Goal: Transaction & Acquisition: Obtain resource

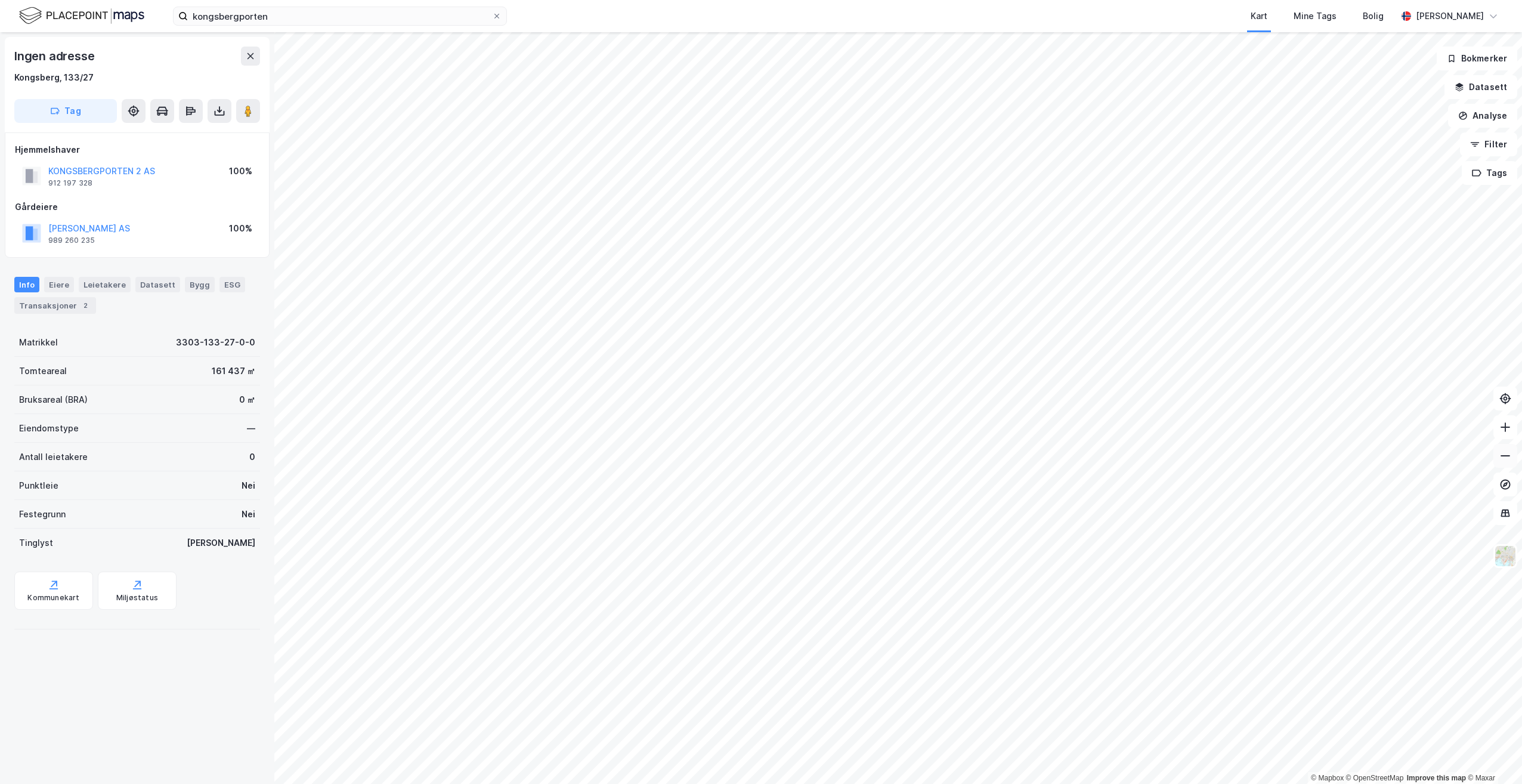
click at [1508, 456] on icon at bounding box center [1505, 455] width 12 height 12
click at [1508, 455] on icon at bounding box center [1506, 455] width 10 height 1
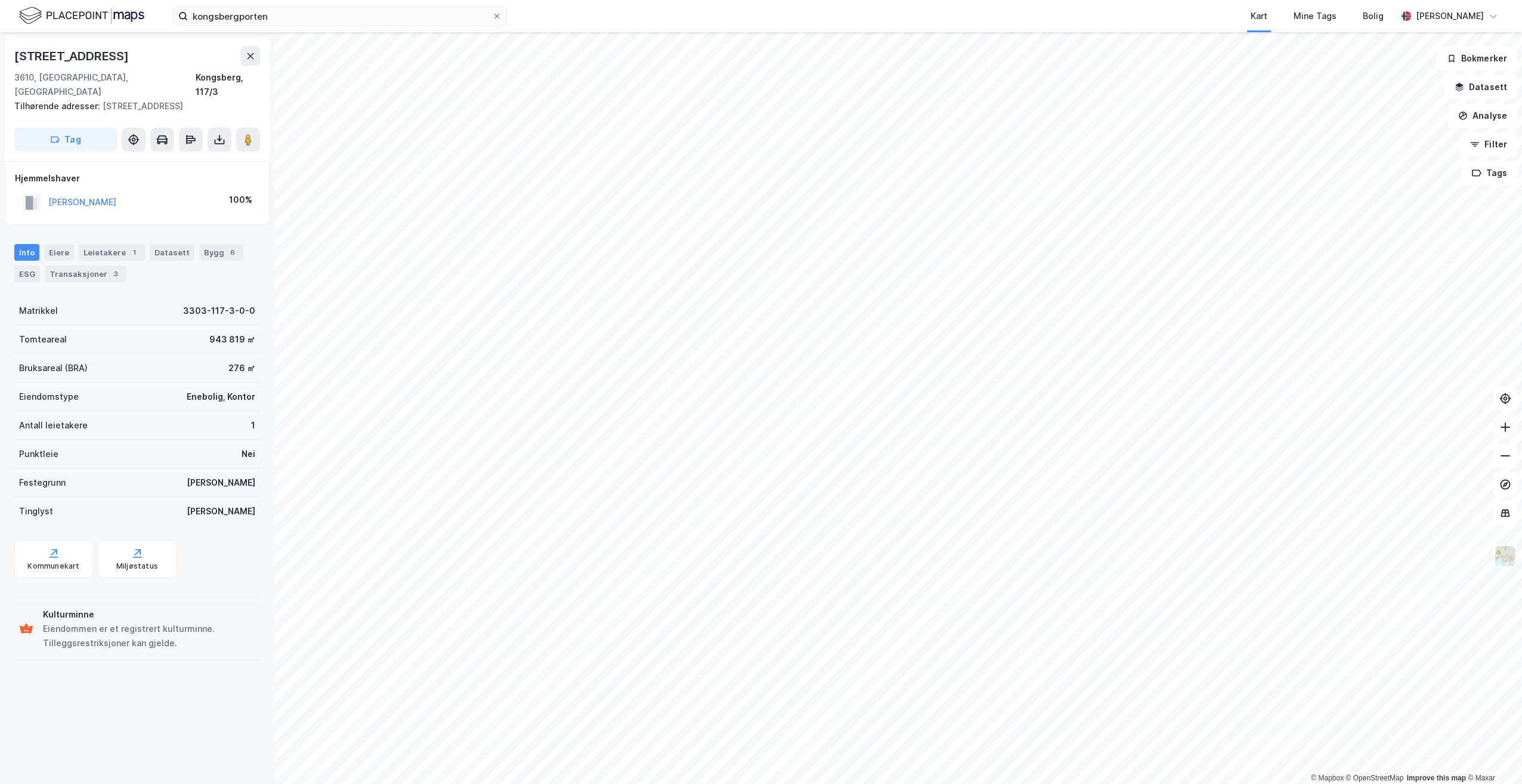
click at [1507, 426] on icon at bounding box center [1505, 427] width 12 height 12
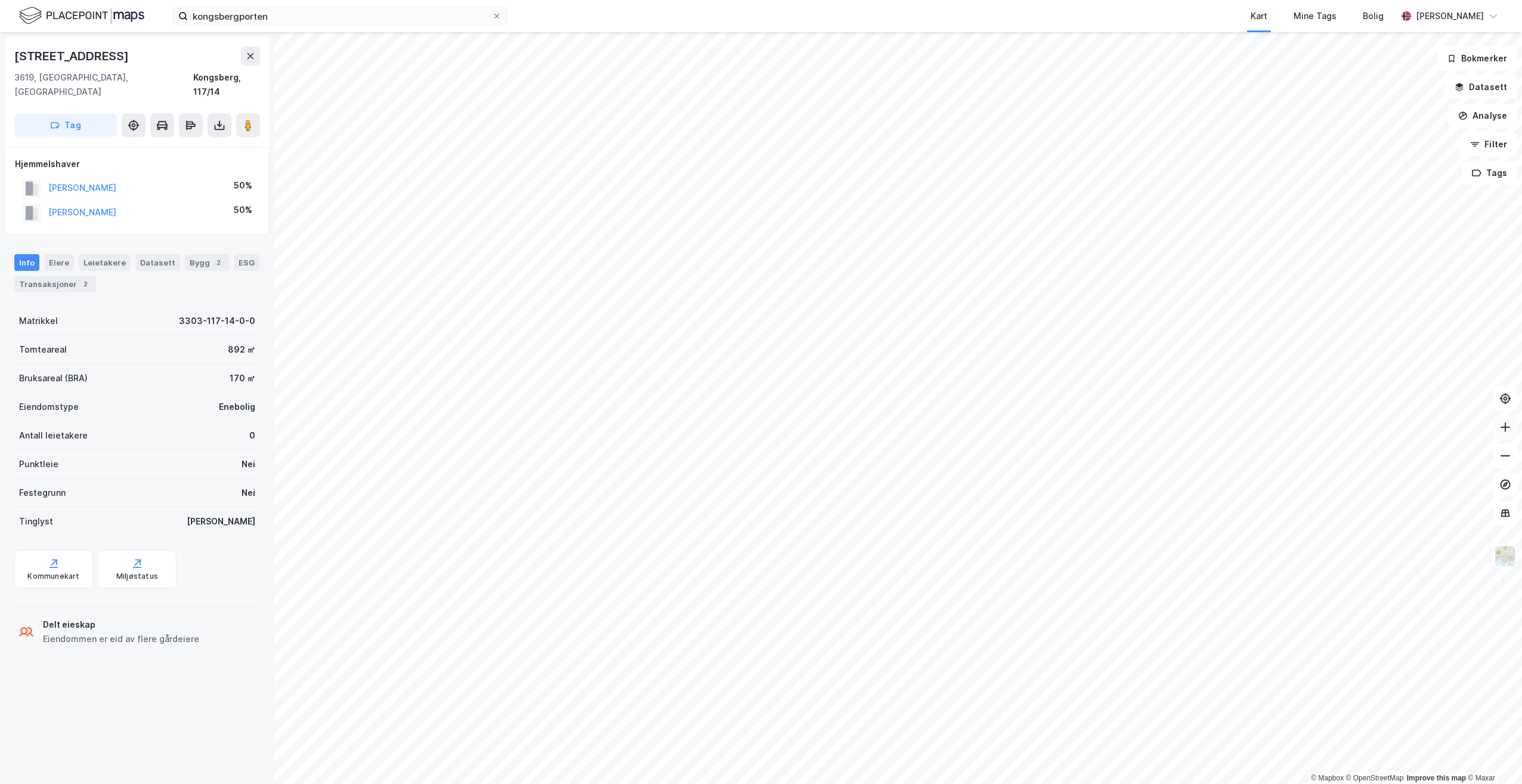
click at [1506, 425] on icon at bounding box center [1505, 427] width 1 height 10
click at [1506, 426] on icon at bounding box center [1505, 427] width 1 height 10
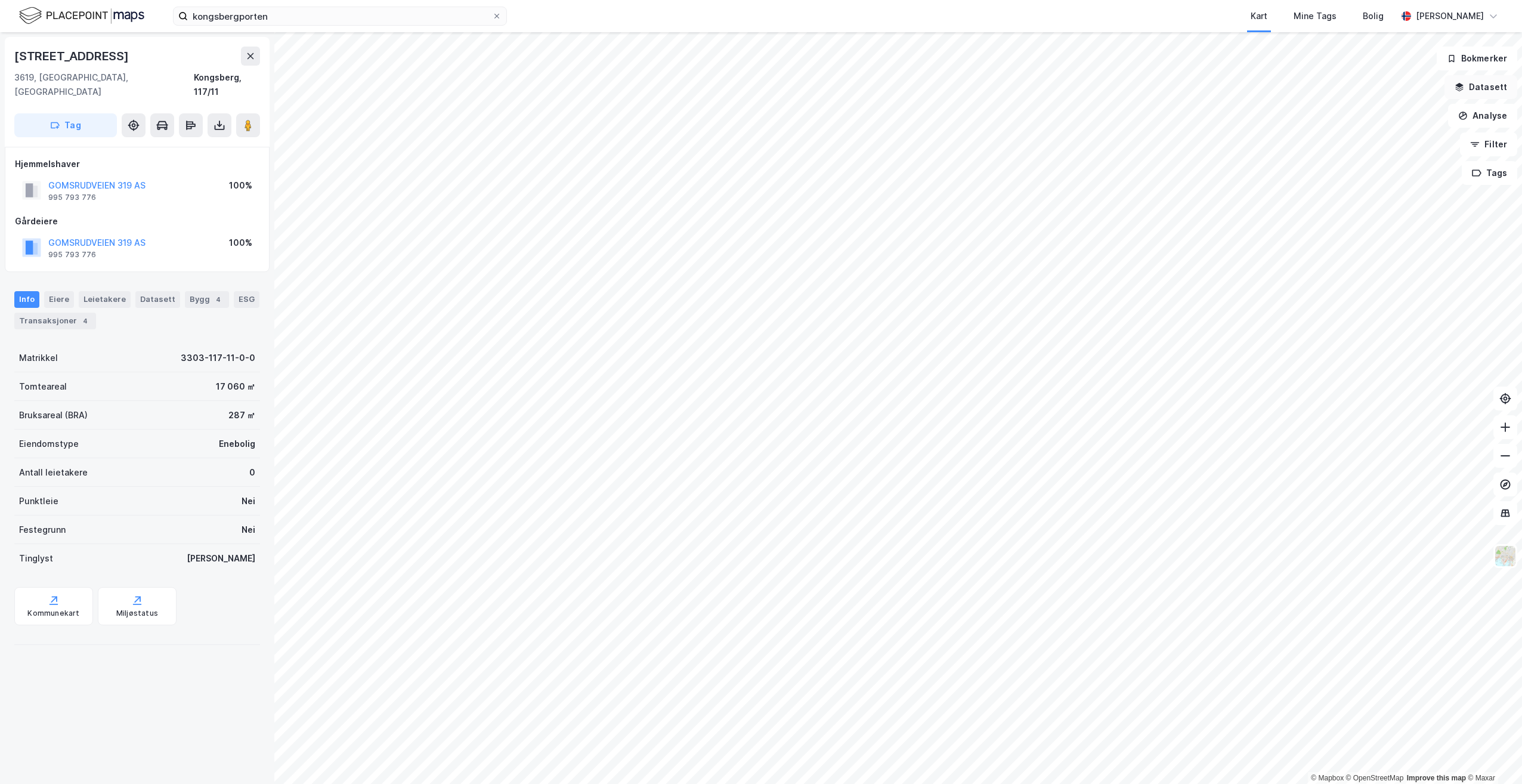
click at [1463, 87] on icon "button" at bounding box center [1460, 85] width 8 height 5
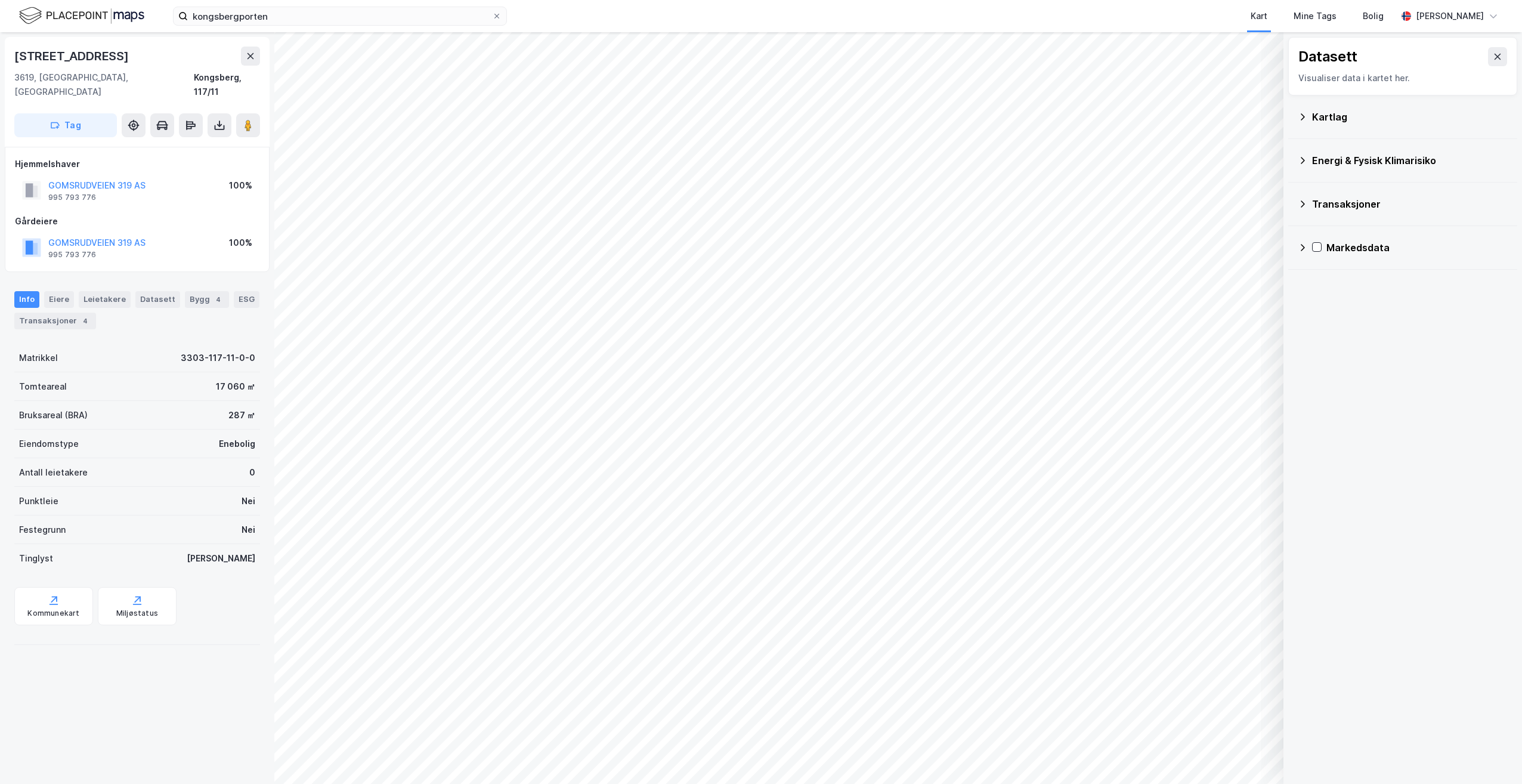
click at [1301, 158] on icon at bounding box center [1303, 161] width 10 height 10
click at [1300, 114] on icon at bounding box center [1303, 117] width 10 height 10
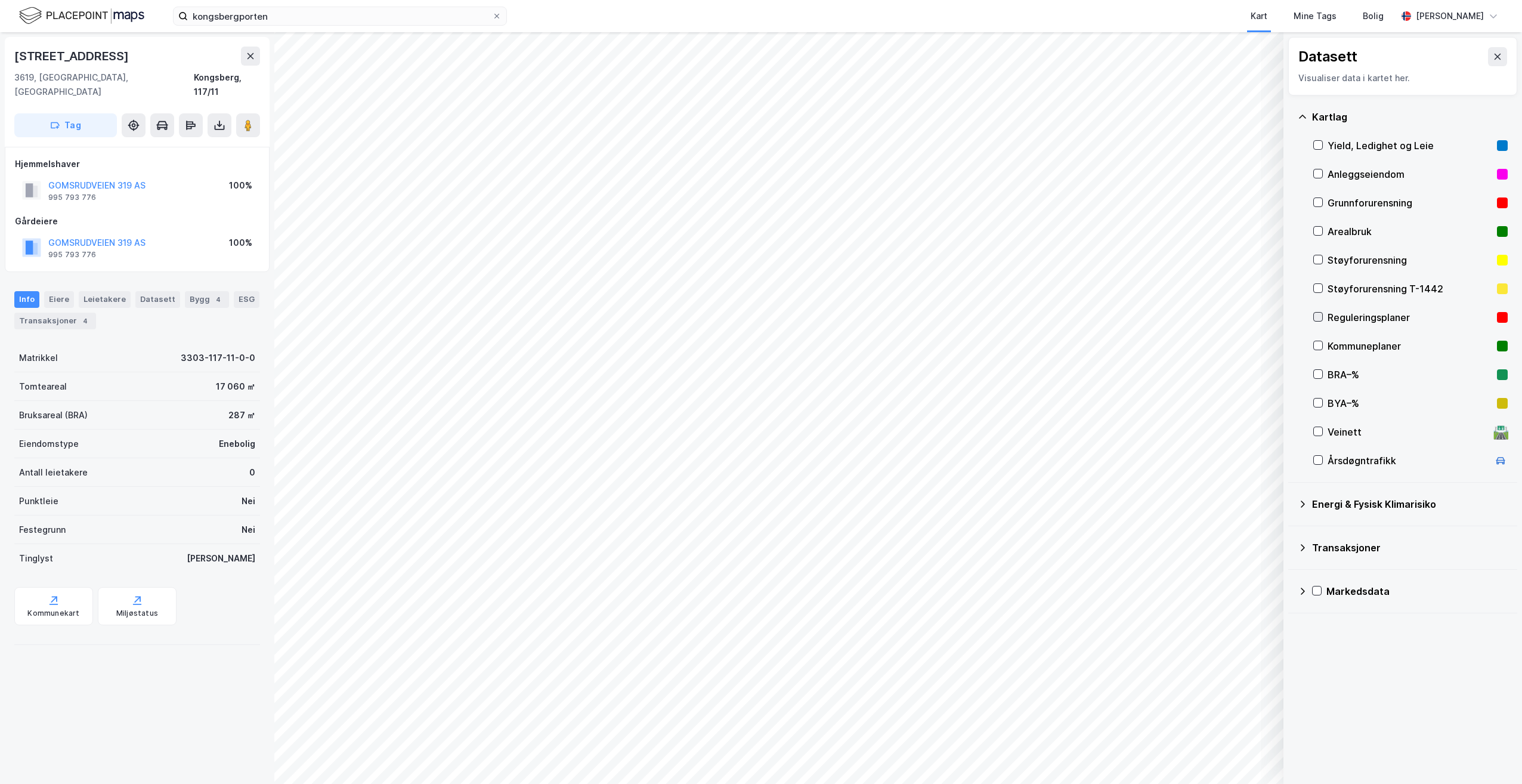
click at [1319, 316] on icon at bounding box center [1318, 317] width 8 height 8
click at [498, 15] on icon at bounding box center [497, 16] width 5 height 5
click at [492, 15] on input "kongsbergporten" at bounding box center [339, 16] width 304 height 18
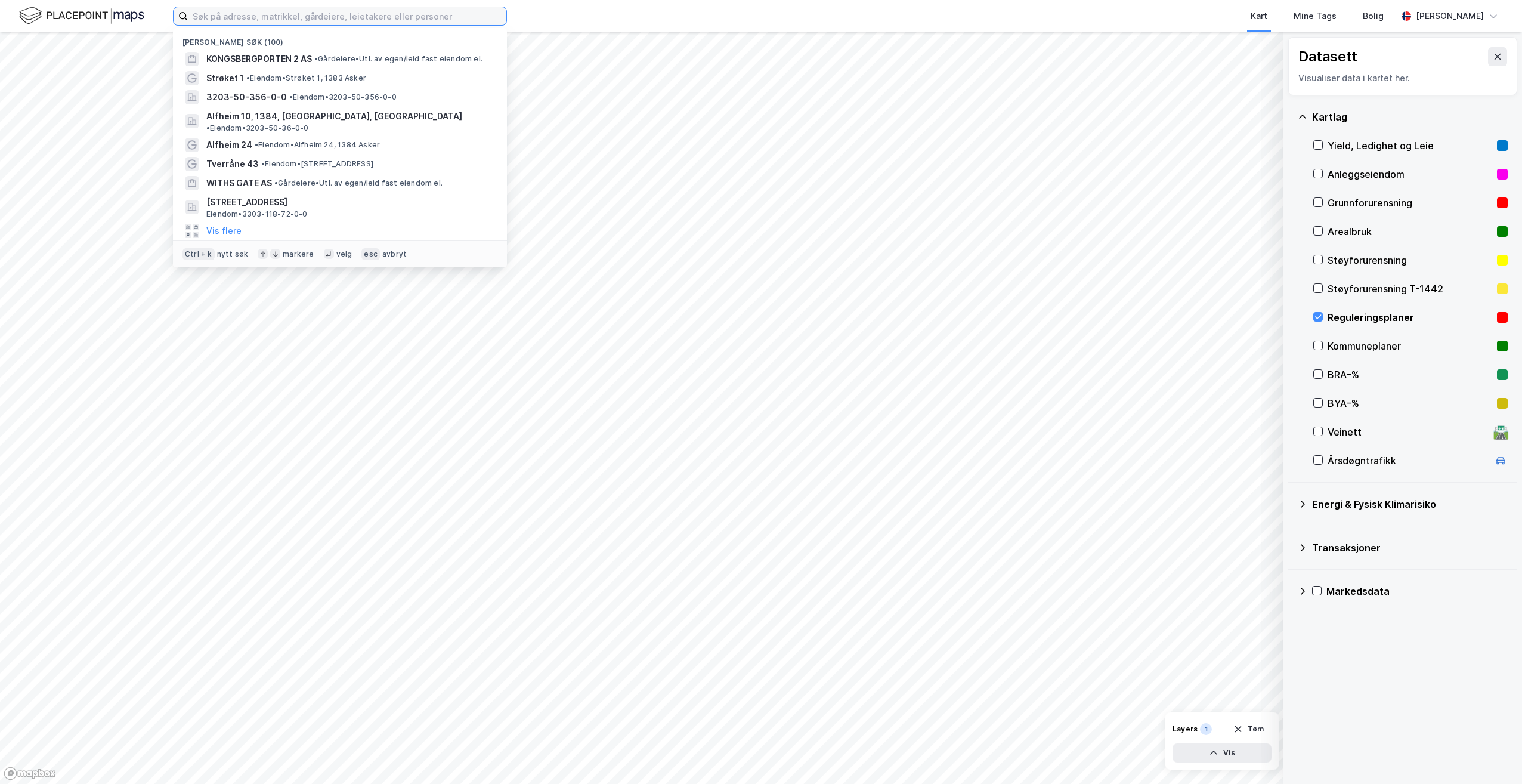
click at [250, 17] on input at bounding box center [347, 16] width 318 height 18
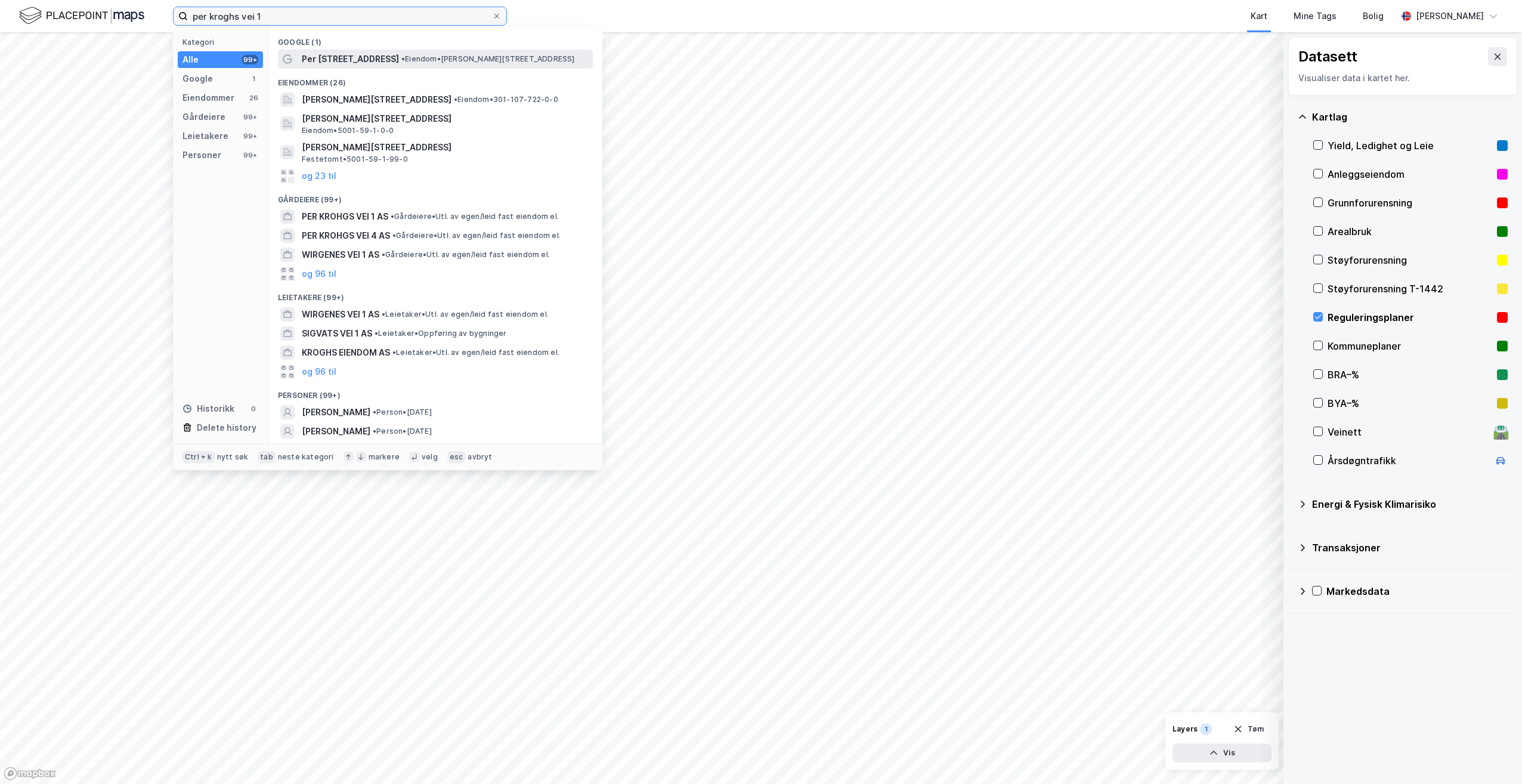
type input "per kroghs vei 1"
click at [402, 56] on span "•" at bounding box center [403, 58] width 3 height 9
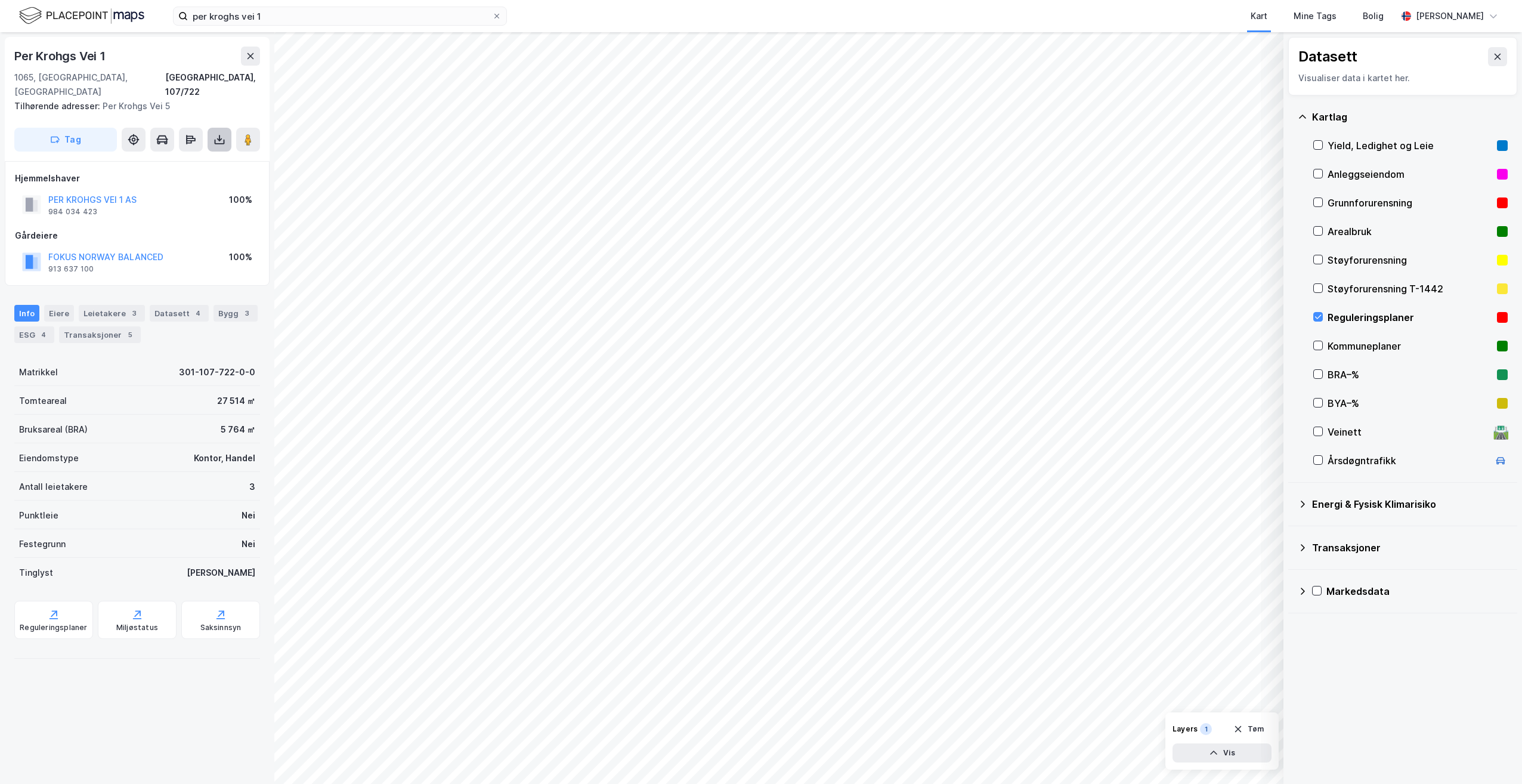
click at [218, 134] on icon at bounding box center [219, 140] width 12 height 12
click at [179, 178] on div "Last ned matrikkelrapport" at bounding box center [175, 183] width 98 height 10
click at [178, 178] on div "Last ned matrikkelrapport" at bounding box center [175, 183] width 98 height 10
